Goal: Task Accomplishment & Management: Manage account settings

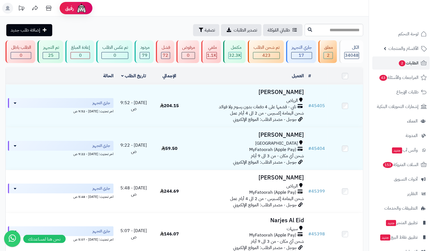
scroll to position [613, 0]
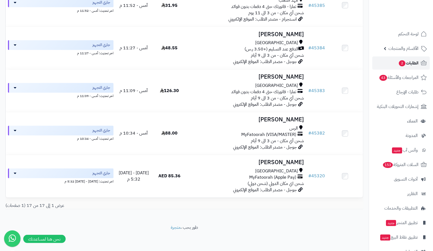
click at [411, 63] on span "الطلبات 2" at bounding box center [409, 63] width 20 height 8
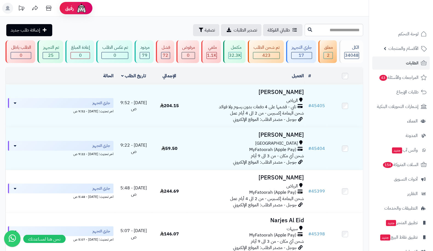
click at [318, 144] on td "# 45404" at bounding box center [316, 148] width 21 height 42
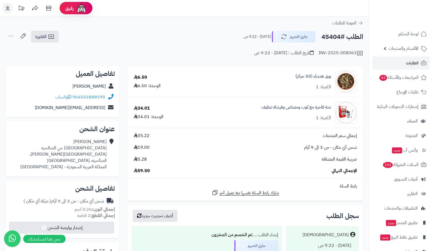
click at [215, 33] on div "الطلب #45404 جاري التجهيز اليوم - 9:22 ص الفاتورة طباعة الفاتورة إرسال الفاتورة…" at bounding box center [184, 36] width 358 height 13
click at [399, 66] on link "الطلبات" at bounding box center [401, 62] width 57 height 13
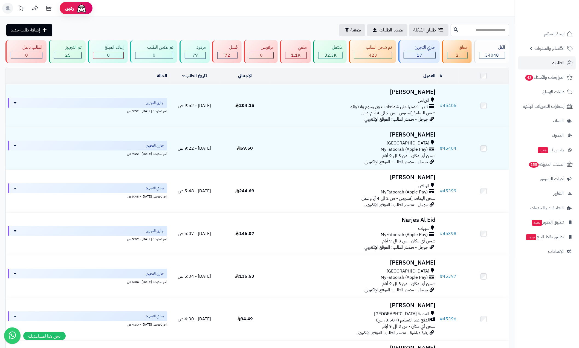
click at [433, 65] on link "الطلبات" at bounding box center [546, 62] width 57 height 13
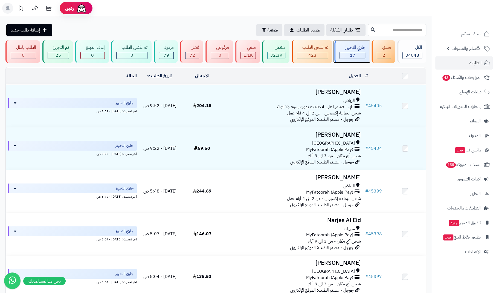
click at [367, 54] on div "جاري التجهيز 17" at bounding box center [351, 51] width 35 height 23
click at [380, 106] on link "# 45405" at bounding box center [373, 105] width 17 height 7
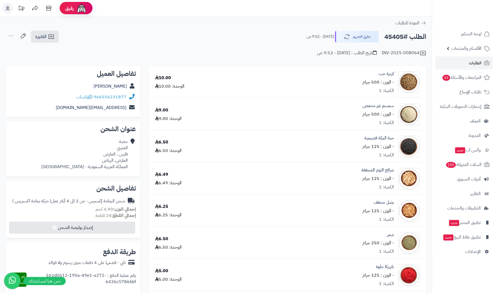
drag, startPoint x: 500, startPoint y: 62, endPoint x: 496, endPoint y: -5, distance: 67.2
click at [496, 0] on html "رفيق ! 0 الطلبات معالجة مكتمل إرجاع المنتجات العملاء المتواجدون الان 46179 عملا…" at bounding box center [248, 146] width 496 height 293
click at [475, 62] on span "الطلبات" at bounding box center [475, 63] width 13 height 8
